Goal: Task Accomplishment & Management: Complete application form

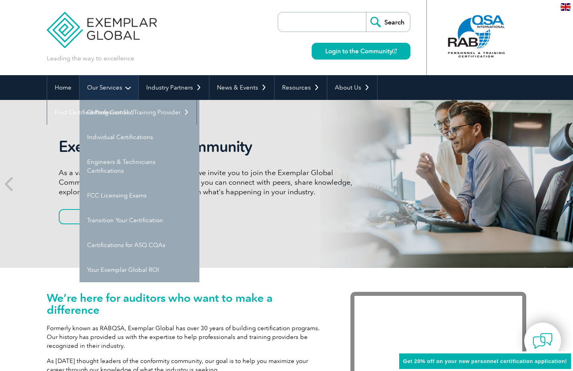
click at [101, 90] on link "Our Services" at bounding box center [109, 87] width 59 height 25
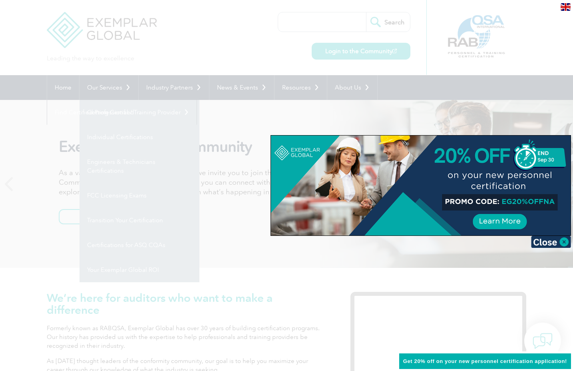
click at [119, 138] on div at bounding box center [286, 185] width 573 height 371
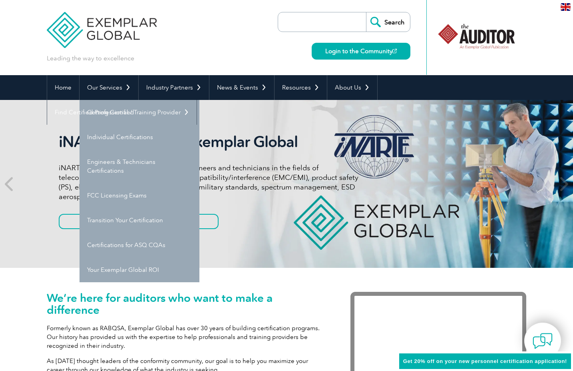
click at [119, 138] on link "Individual Certifications" at bounding box center [140, 137] width 120 height 25
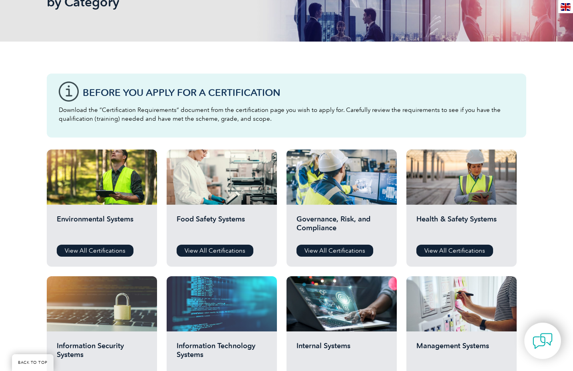
scroll to position [200, 0]
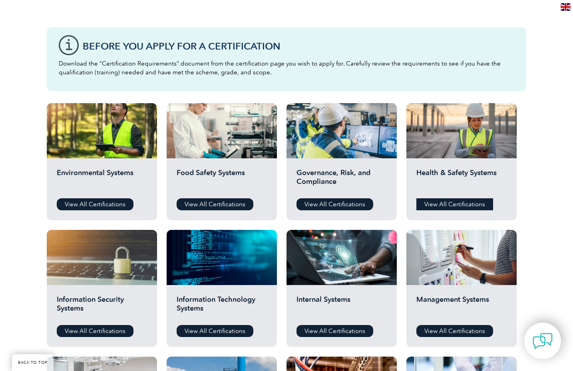
click at [455, 202] on link "View All Certifications" at bounding box center [454, 204] width 77 height 12
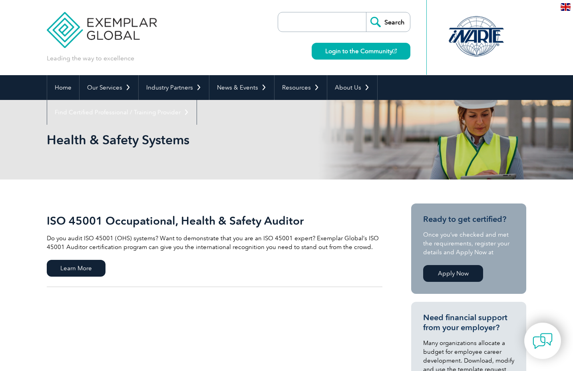
click at [455, 273] on link "Apply Now" at bounding box center [453, 273] width 60 height 17
